Goal: Find specific page/section: Find specific page/section

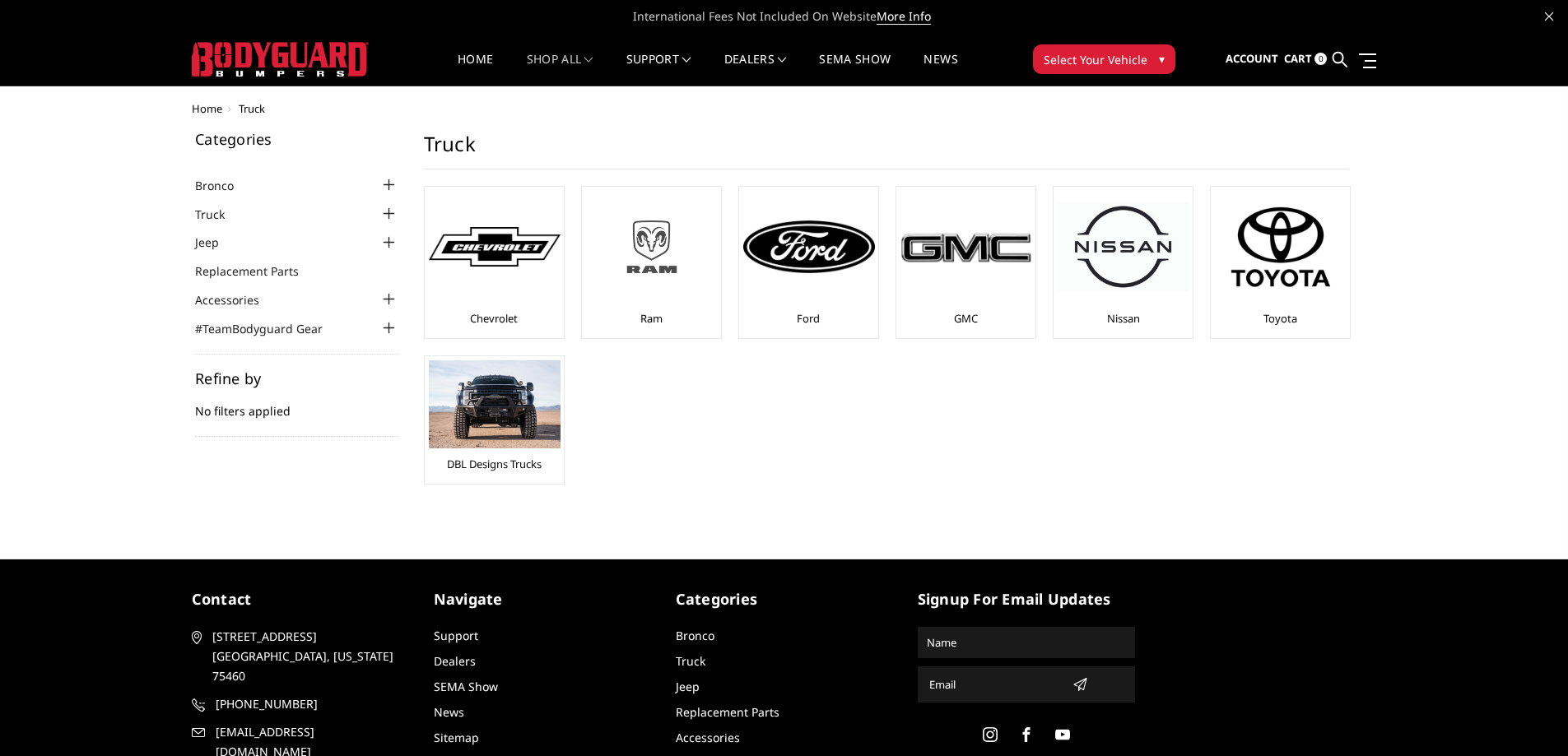
click at [622, 272] on img at bounding box center [651, 246] width 131 height 74
click at [821, 277] on div at bounding box center [808, 247] width 131 height 112
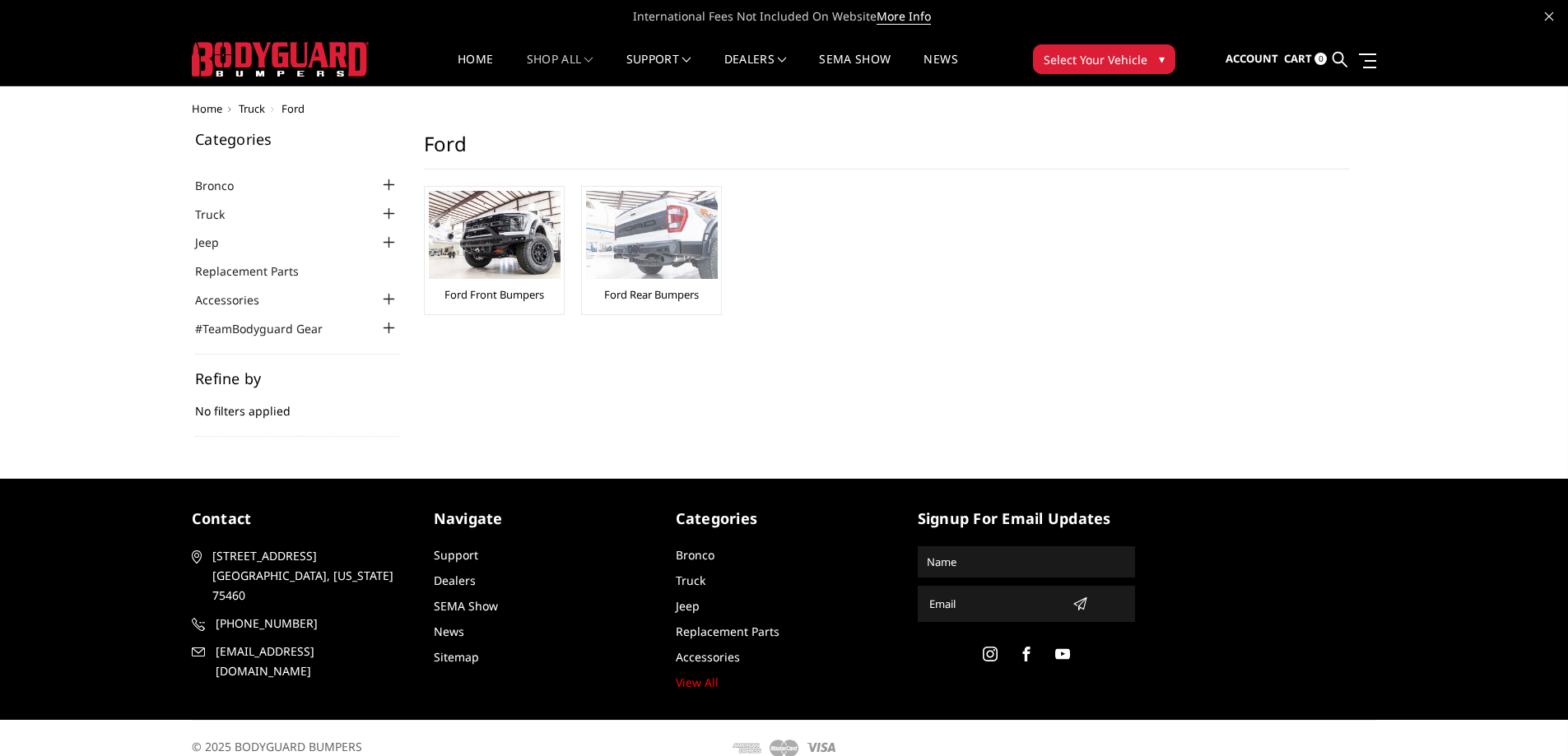
click at [645, 278] on img at bounding box center [651, 235] width 131 height 88
